Goal: Task Accomplishment & Management: Complete application form

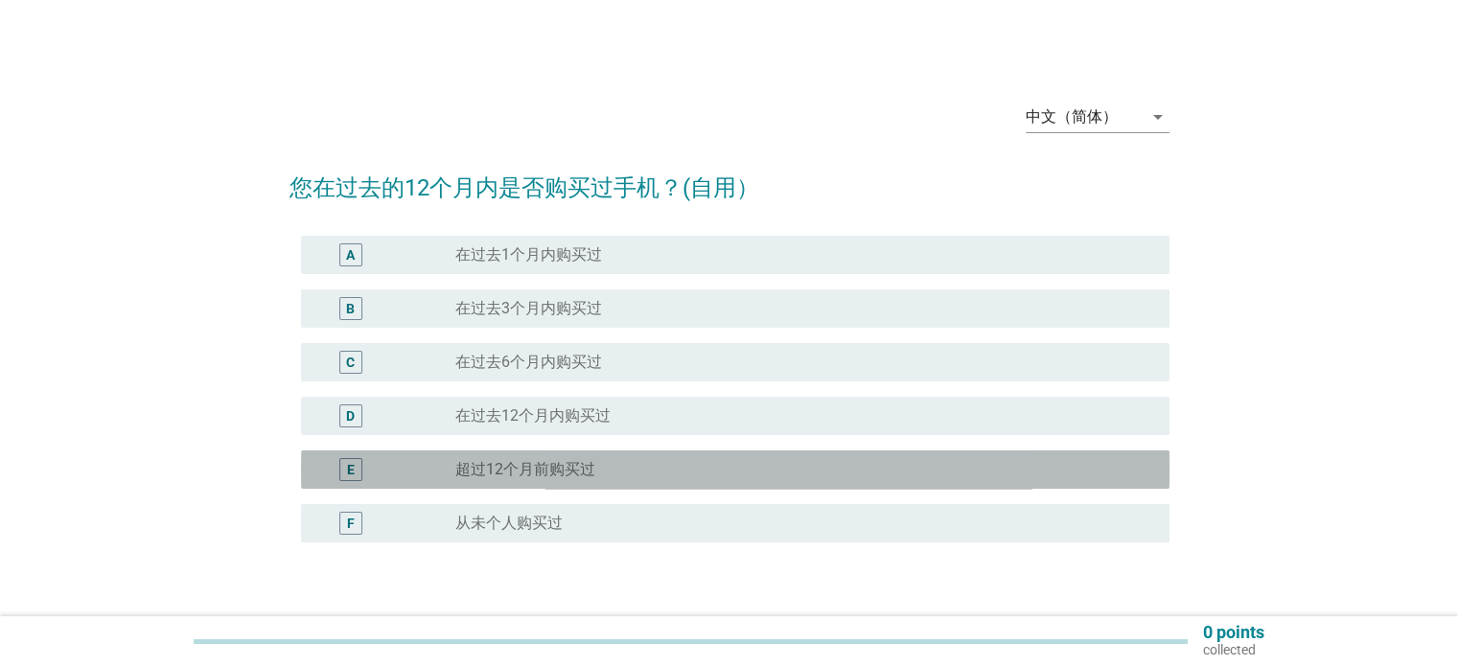
click at [633, 466] on div "radio_button_unchecked 超过12个月前购买过" at bounding box center [796, 469] width 682 height 19
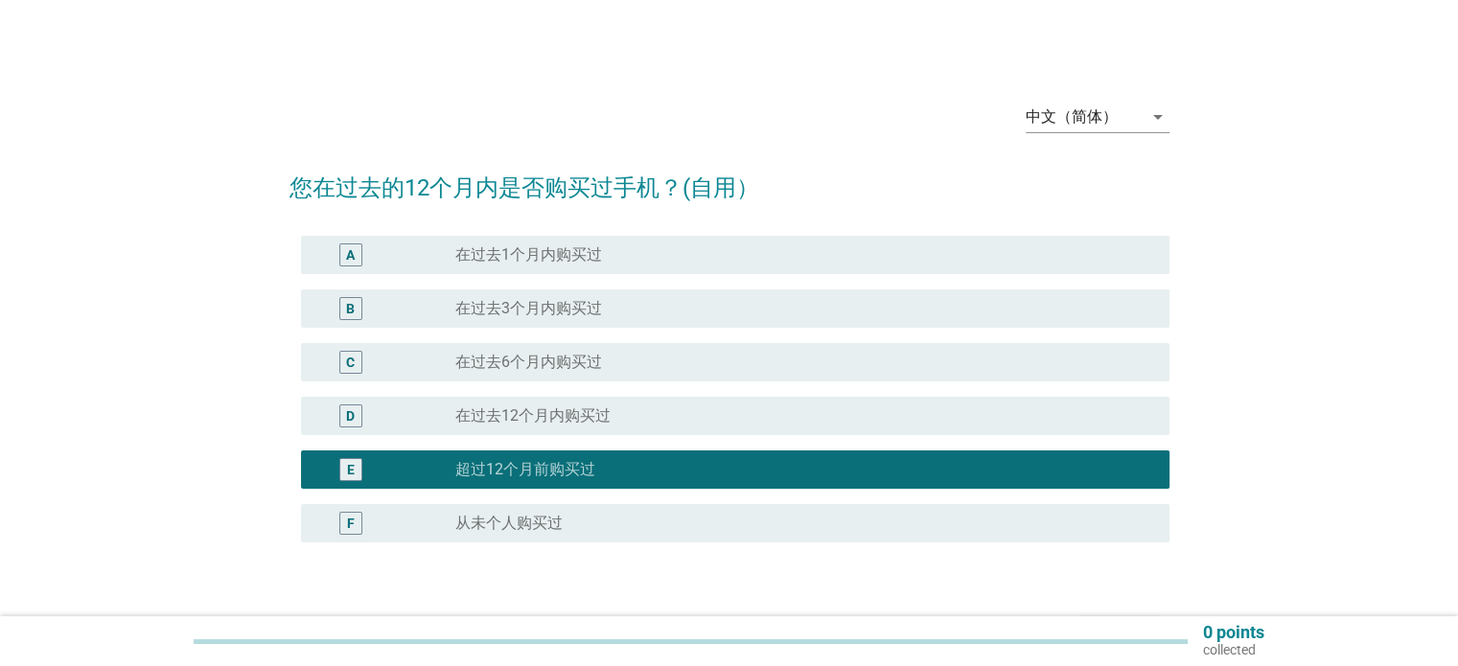
scroll to position [126, 0]
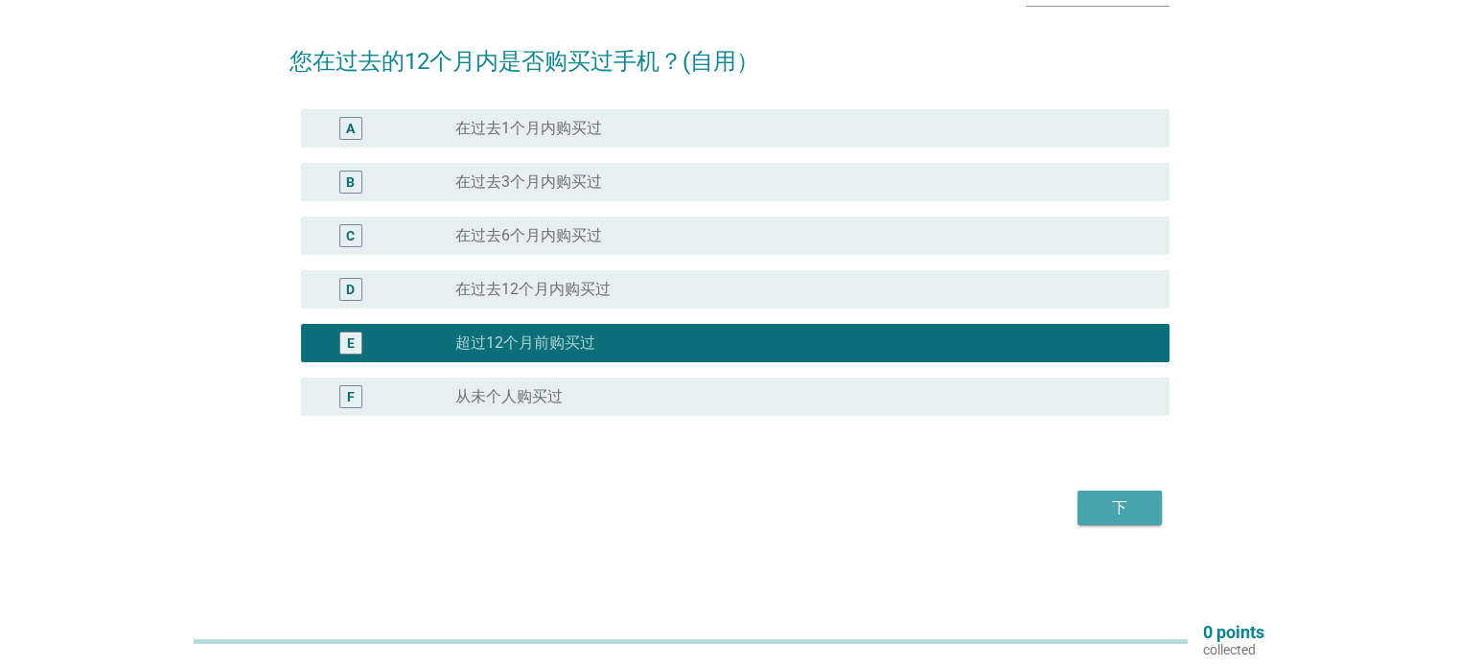
click at [1130, 515] on div "下" at bounding box center [1119, 507] width 54 height 23
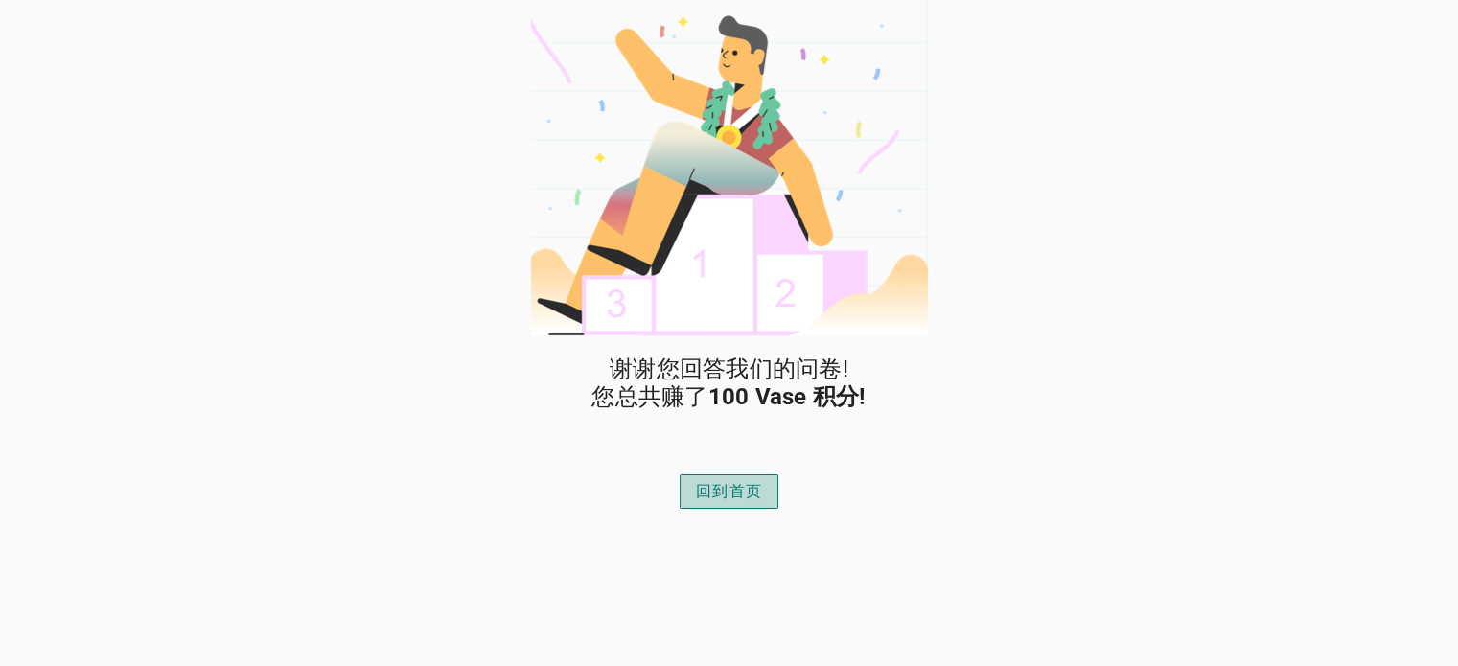
click at [724, 499] on div "回到首页" at bounding box center [729, 491] width 66 height 23
